Goal: Transaction & Acquisition: Purchase product/service

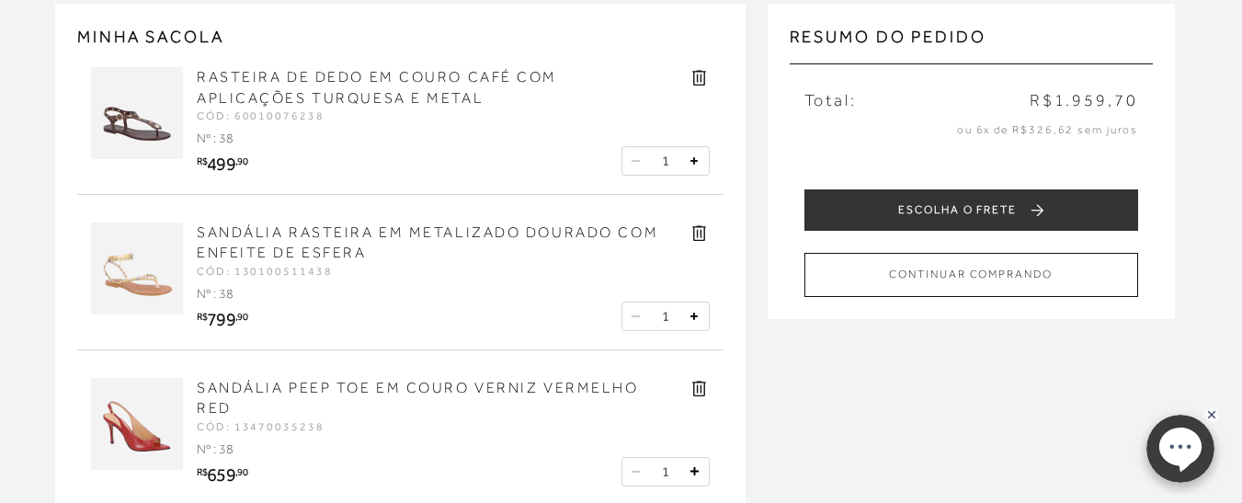
scroll to position [184, 0]
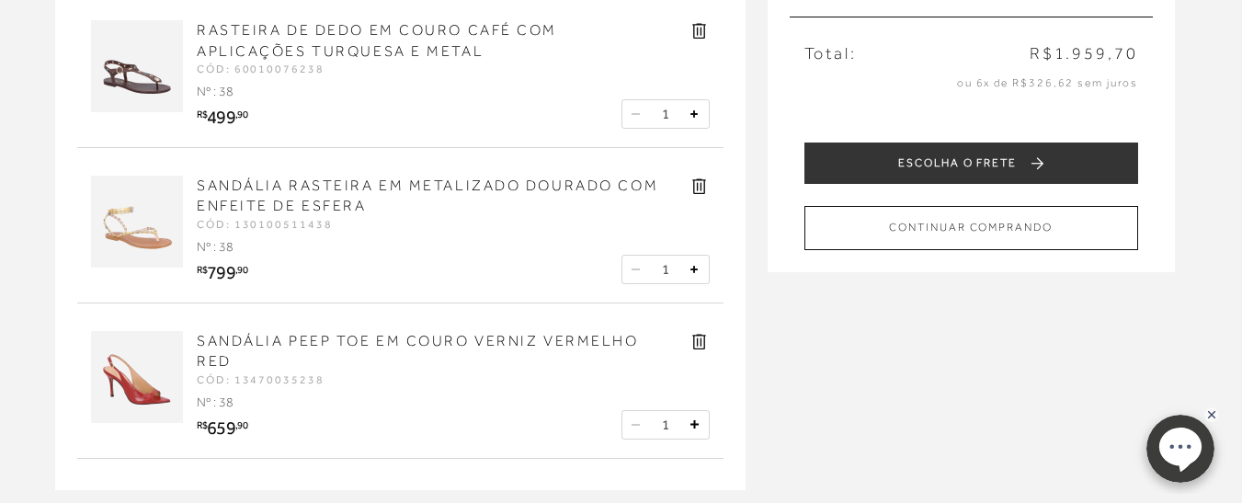
click at [245, 189] on link "SANDÁLIA RASTEIRA EM METALIZADO DOURADO COM ENFEITE DE ESFERA" at bounding box center [428, 195] width 462 height 37
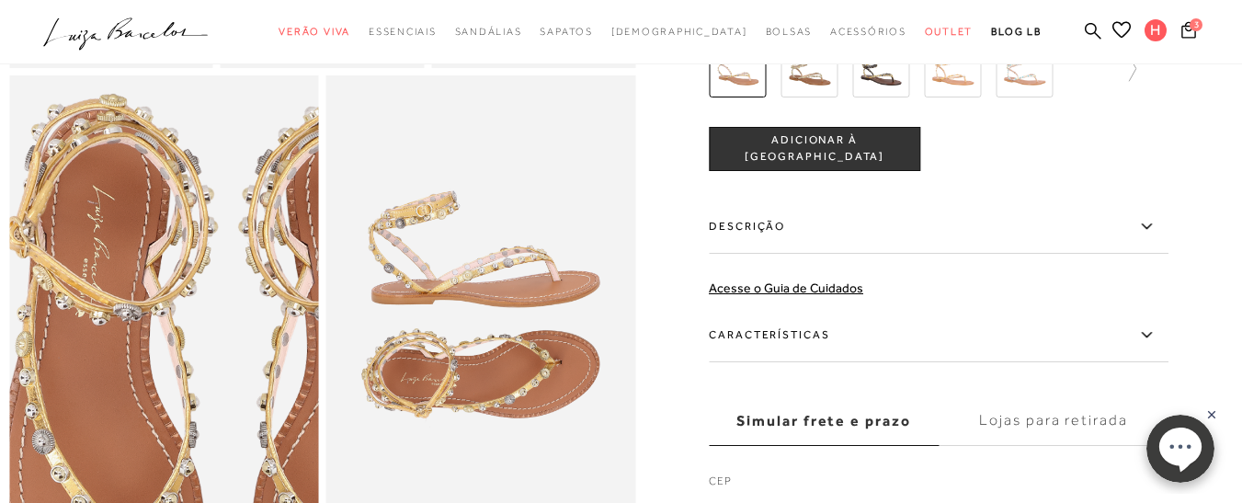
scroll to position [552, 0]
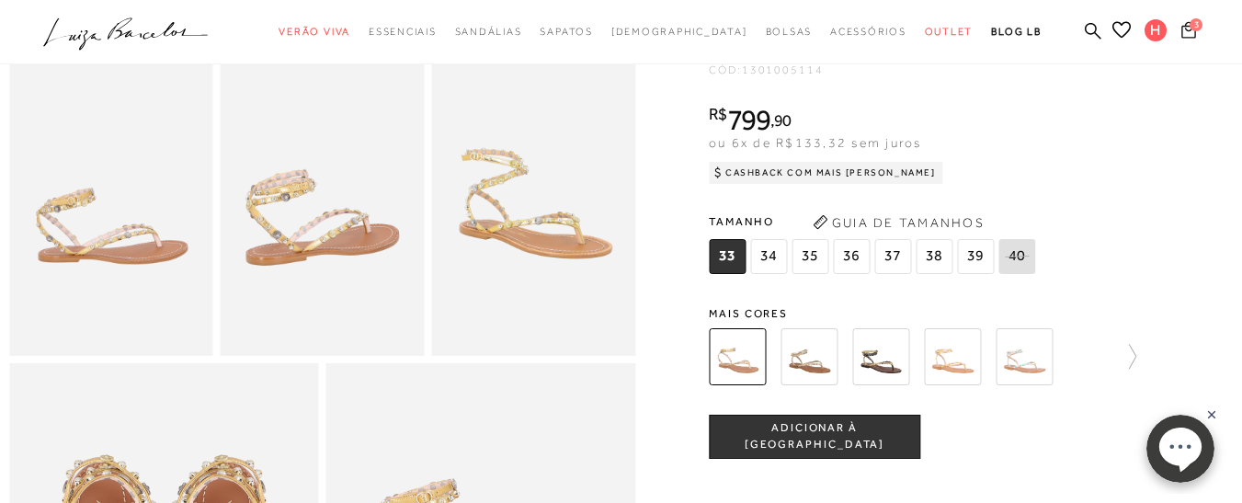
click at [1176, 31] on button "3" at bounding box center [1189, 32] width 26 height 25
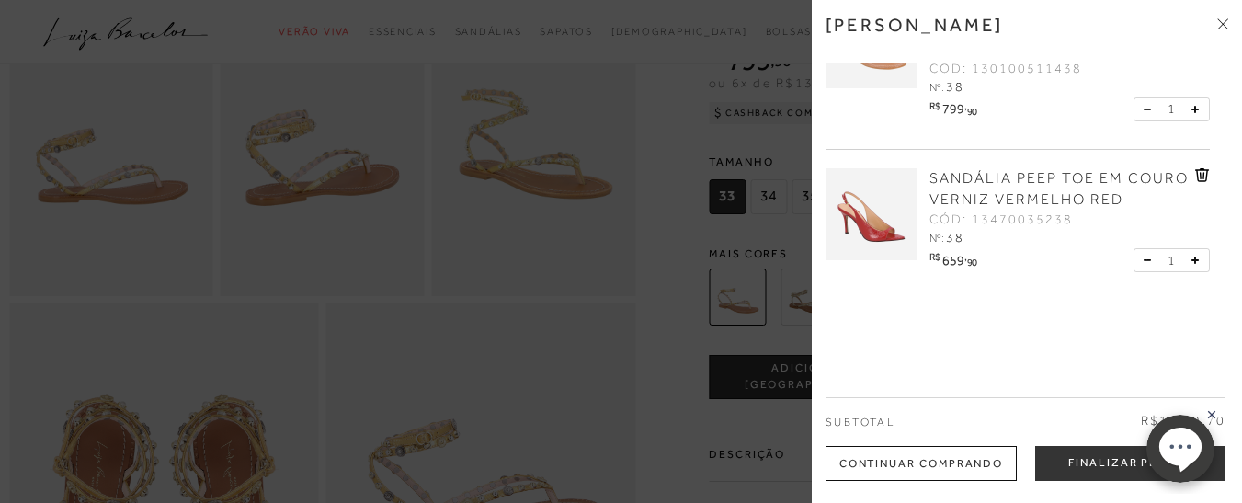
scroll to position [644, 0]
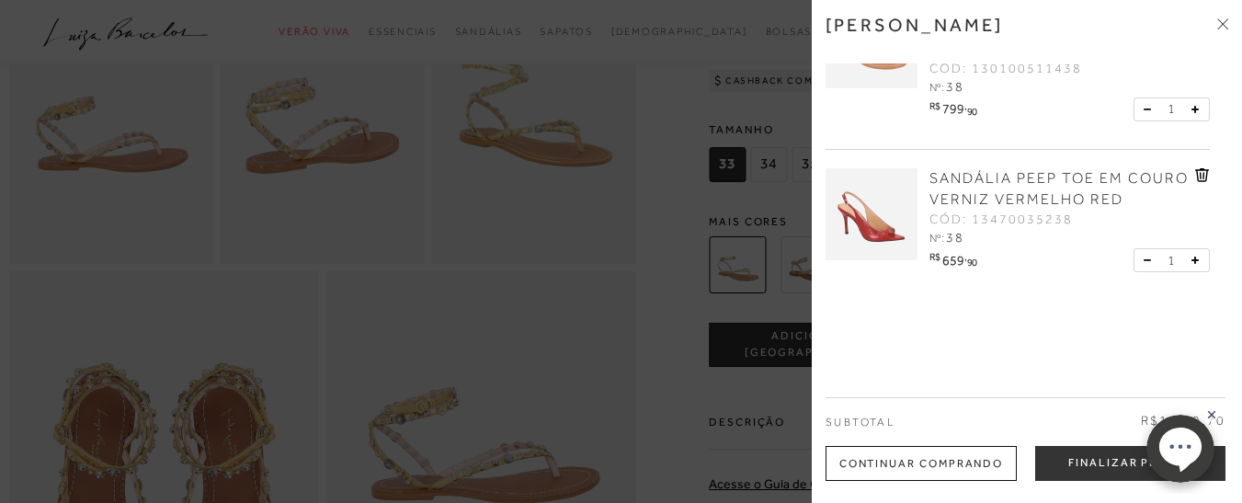
click at [1211, 412] on rect at bounding box center [1212, 414] width 15 height 15
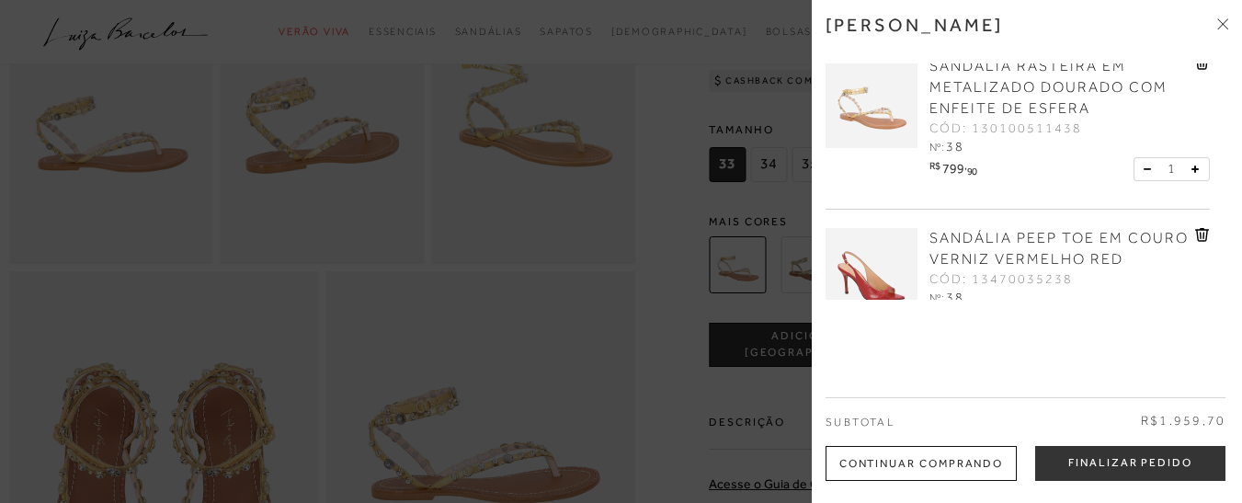
scroll to position [166, 0]
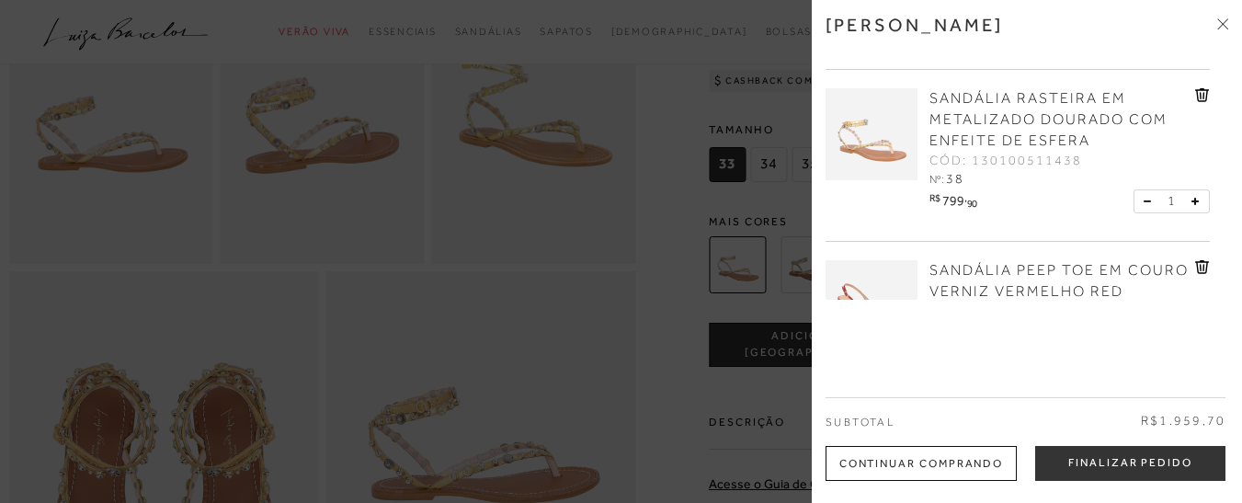
click at [1197, 91] on icon at bounding box center [1202, 95] width 14 height 14
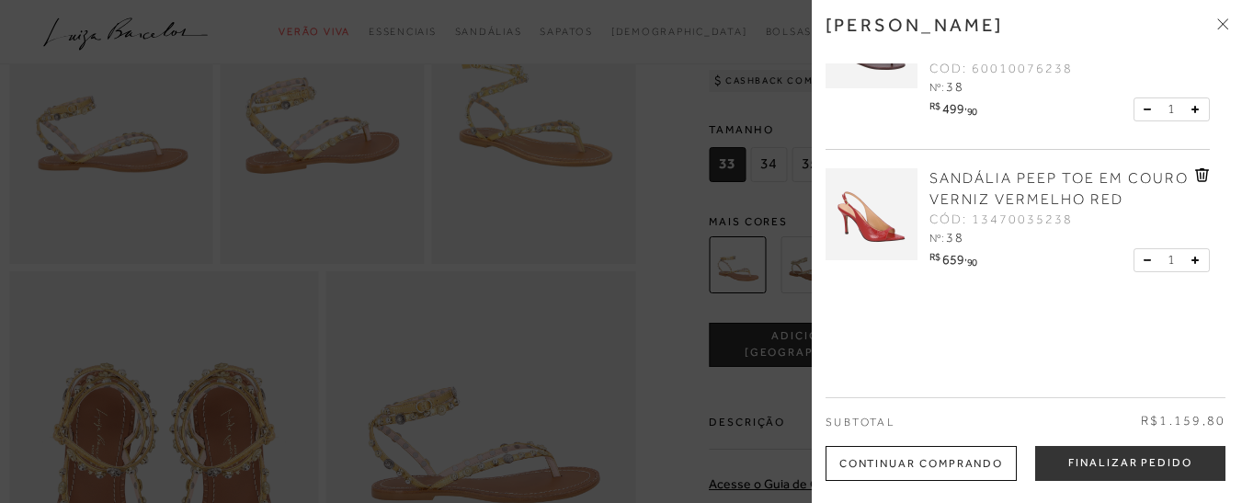
scroll to position [0, 0]
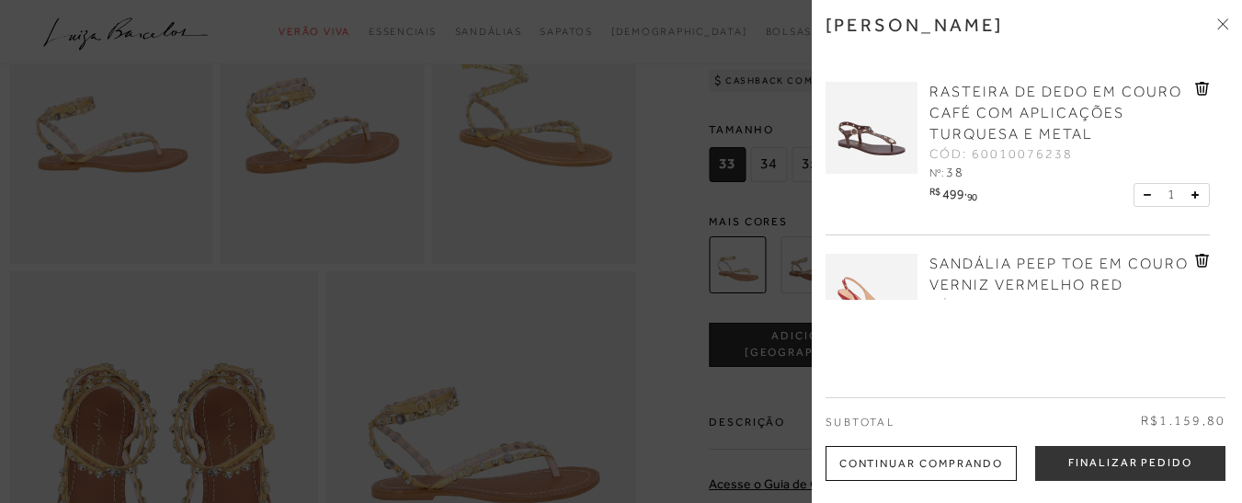
click at [949, 90] on span "RASTEIRA DE DEDO EM COURO CAFÉ COM APLICAÇÕES TURQUESA E METAL" at bounding box center [1056, 113] width 253 height 59
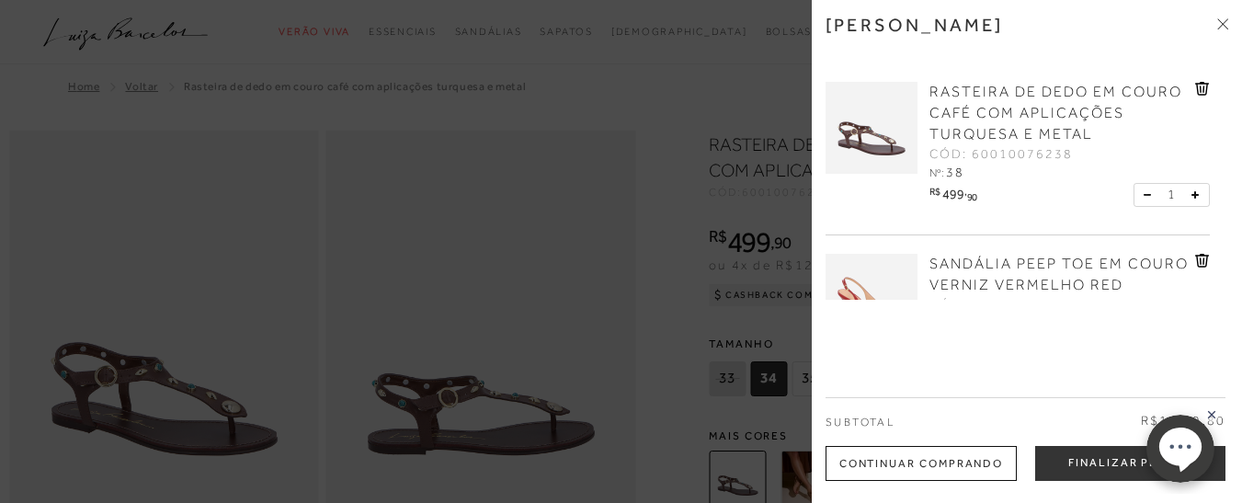
click at [652, 301] on div at bounding box center [621, 251] width 1242 height 503
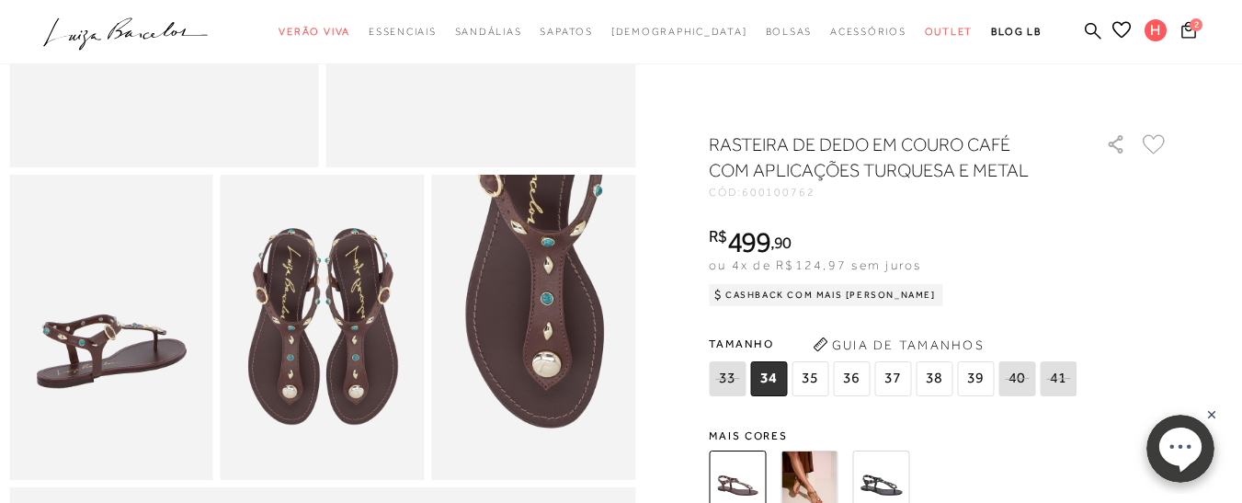
scroll to position [460, 0]
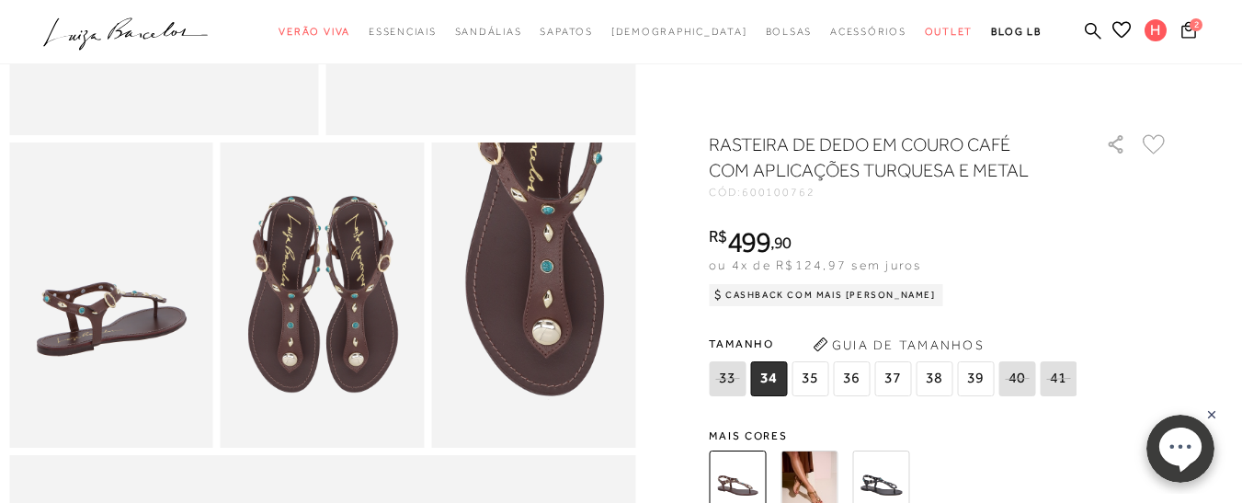
click at [811, 477] on img at bounding box center [809, 479] width 57 height 57
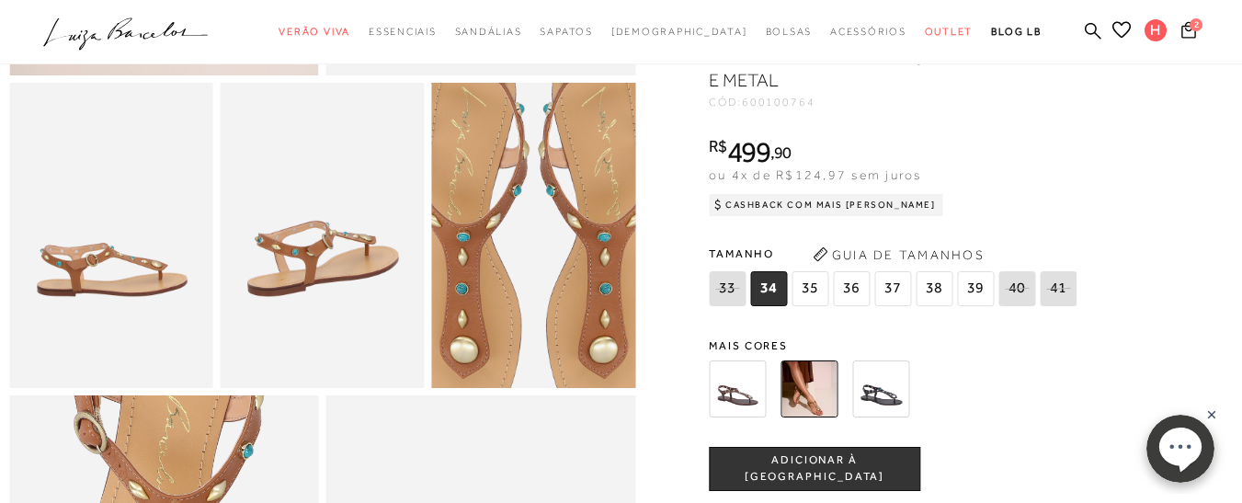
scroll to position [552, 0]
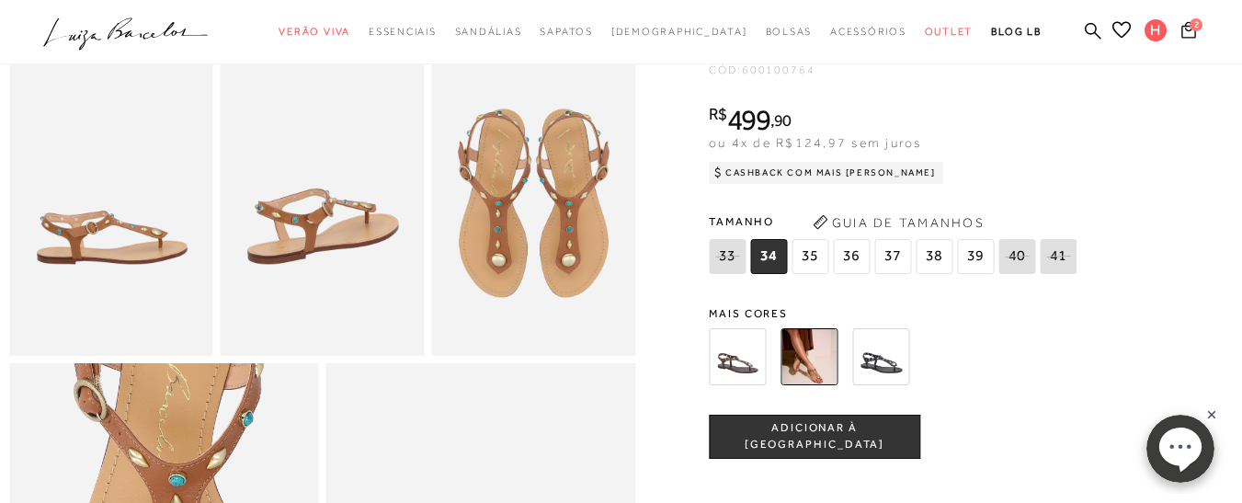
click at [886, 379] on img at bounding box center [880, 356] width 57 height 57
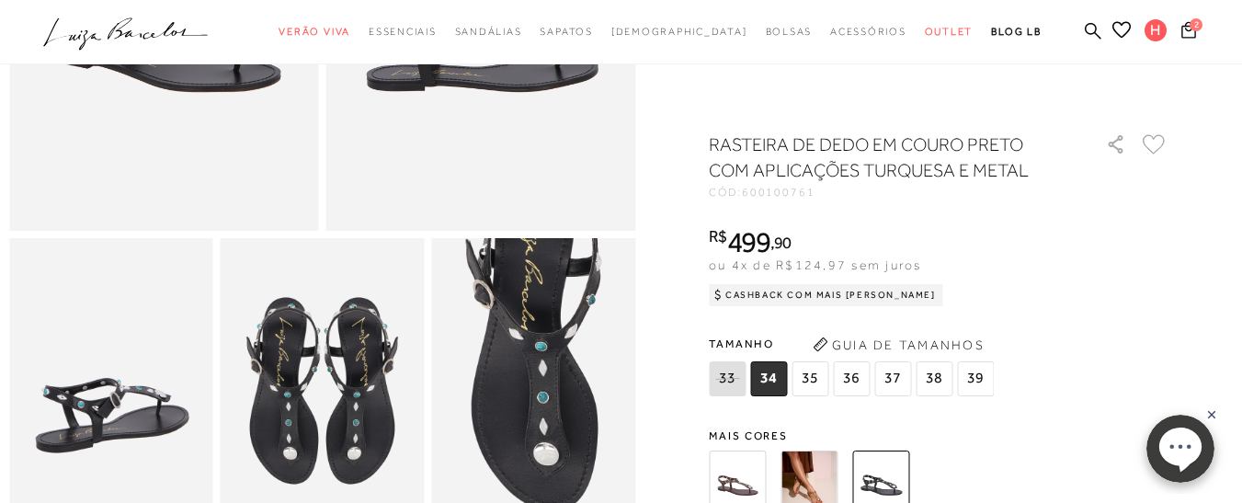
scroll to position [368, 0]
